Goal: Navigation & Orientation: Find specific page/section

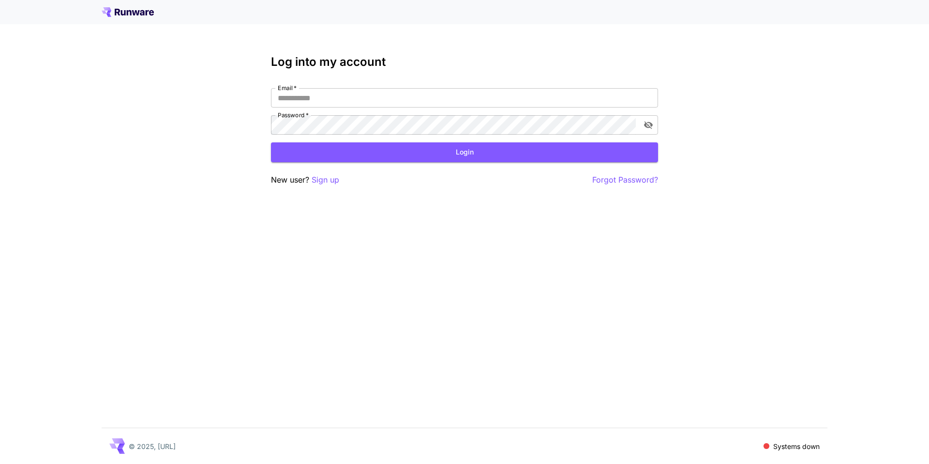
type input "**********"
click at [425, 154] on button "Login" at bounding box center [464, 152] width 387 height 20
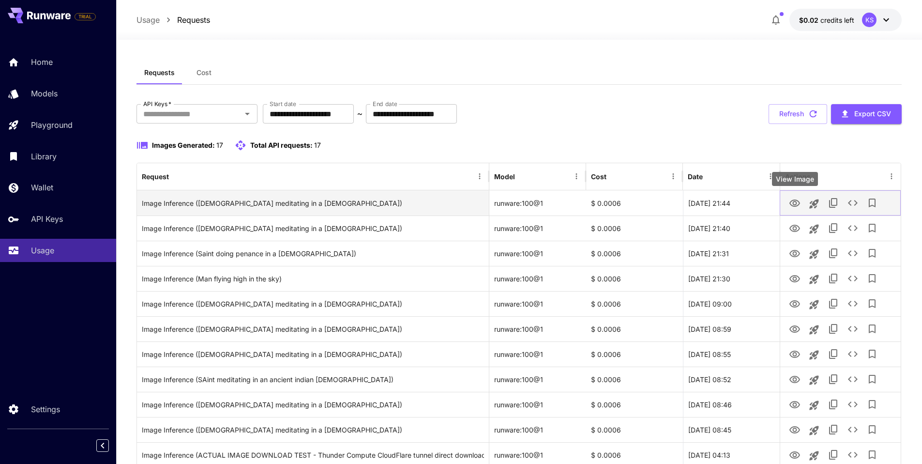
click at [794, 208] on icon "View Image" at bounding box center [795, 203] width 12 height 12
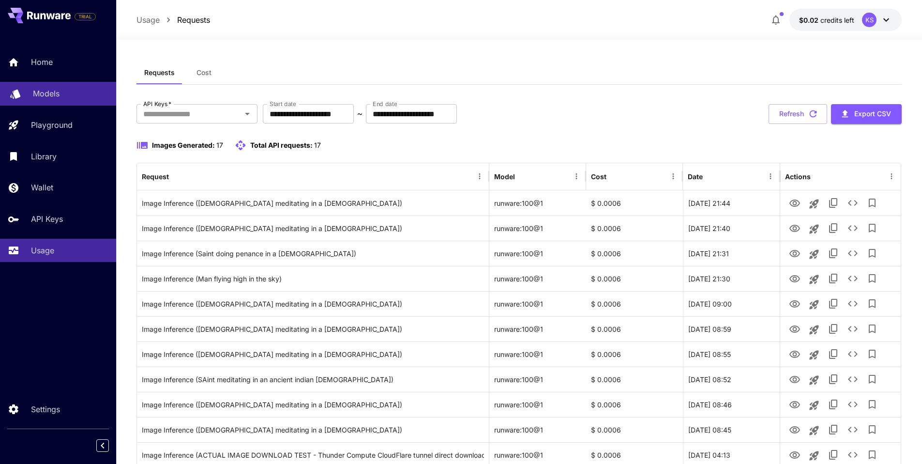
click at [35, 100] on link "Models" at bounding box center [58, 94] width 116 height 24
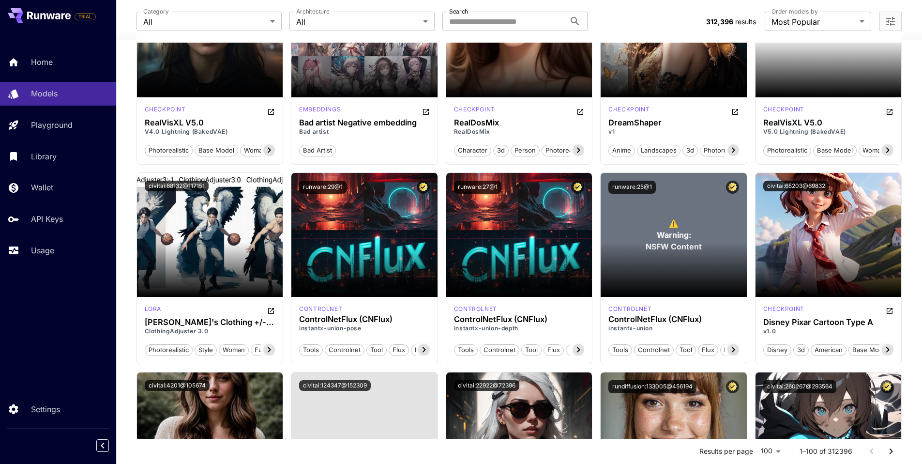
scroll to position [3655, 0]
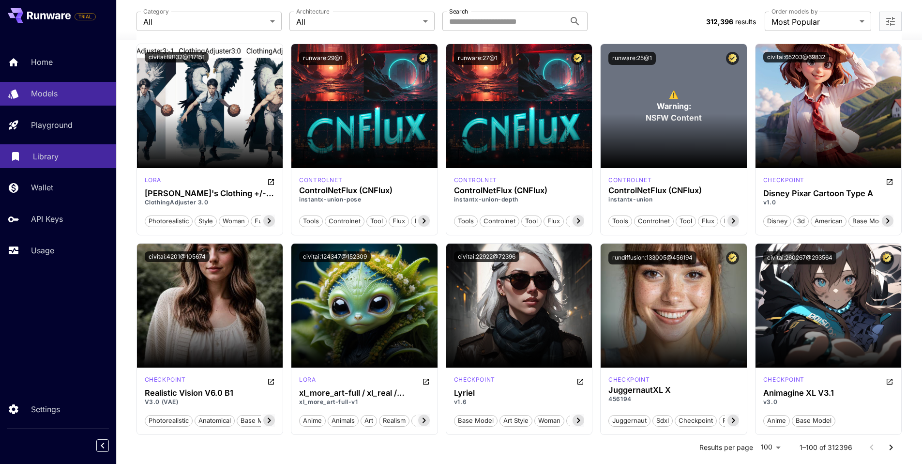
click at [52, 161] on p "Library" at bounding box center [46, 156] width 26 height 12
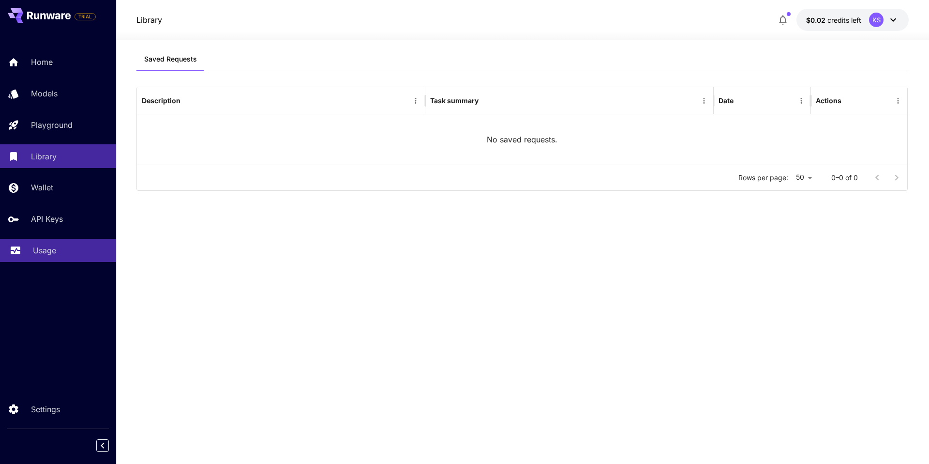
click at [54, 241] on link "Usage" at bounding box center [58, 251] width 116 height 24
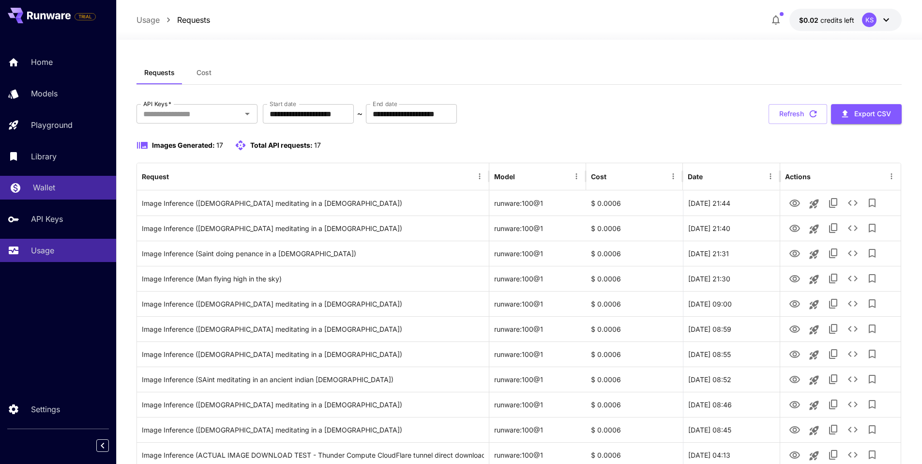
click at [51, 189] on p "Wallet" at bounding box center [44, 187] width 22 height 12
